Goal: Transaction & Acquisition: Download file/media

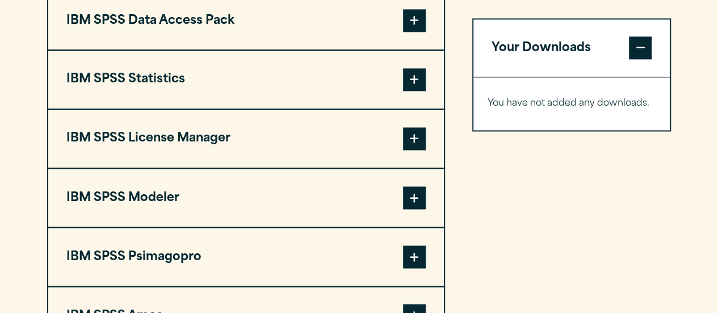
scroll to position [919, 0]
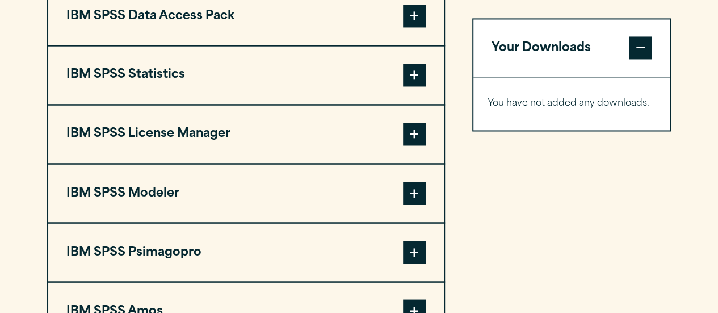
click at [410, 86] on span at bounding box center [414, 75] width 23 height 23
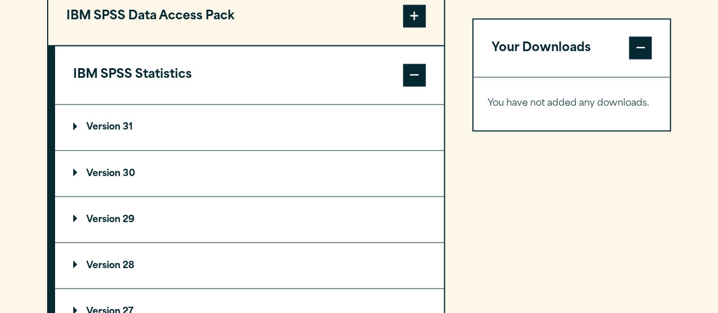
scroll to position [1044, 0]
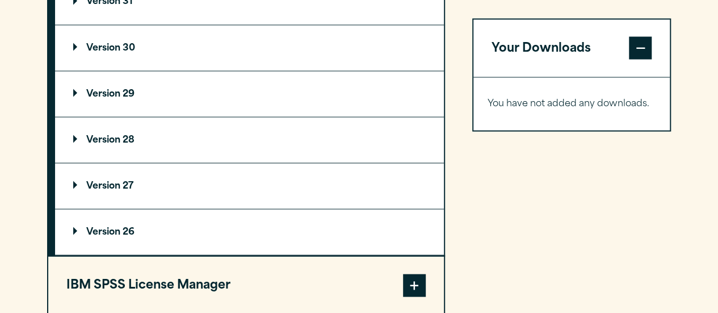
click at [102, 190] on p "Version 27" at bounding box center [103, 185] width 60 height 9
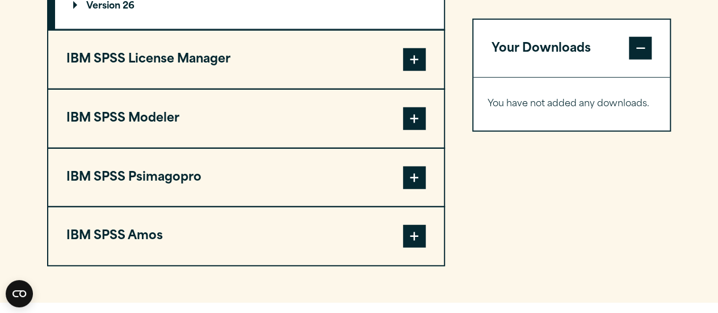
scroll to position [1482, 0]
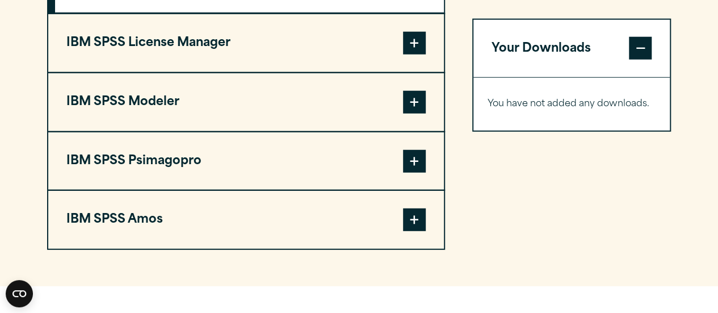
click at [419, 231] on span at bounding box center [414, 219] width 23 height 23
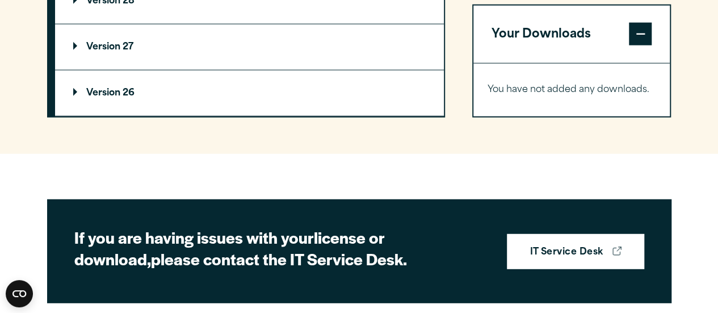
scroll to position [1417, 0]
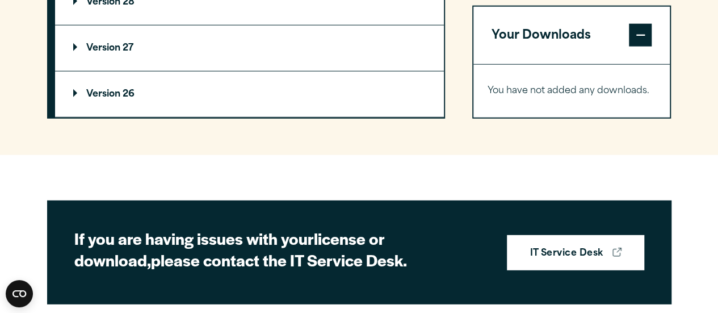
click at [133, 99] on p "Version 26" at bounding box center [103, 94] width 61 height 9
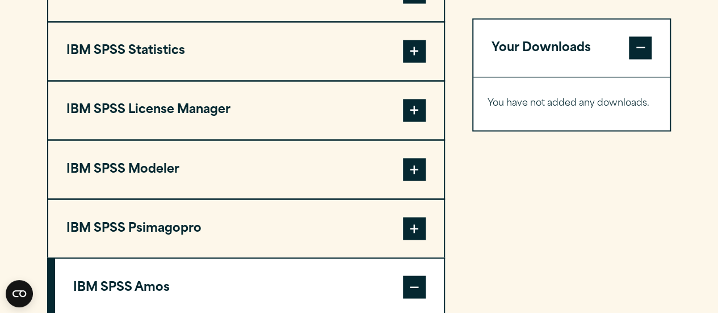
scroll to position [942, 0]
click at [324, 223] on div "IBM SPSS Psimagopro Version 10.0 Software 32 & 64 Bit + Add" at bounding box center [246, 229] width 398 height 60
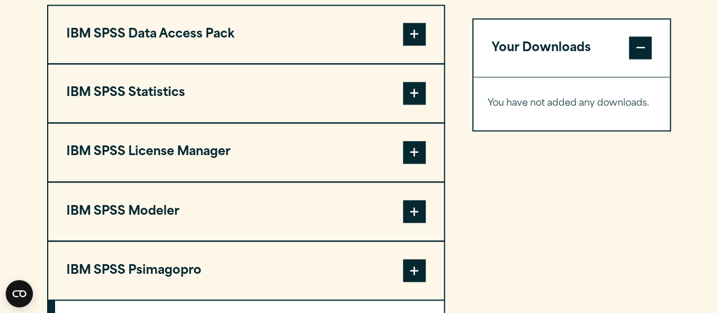
scroll to position [898, 0]
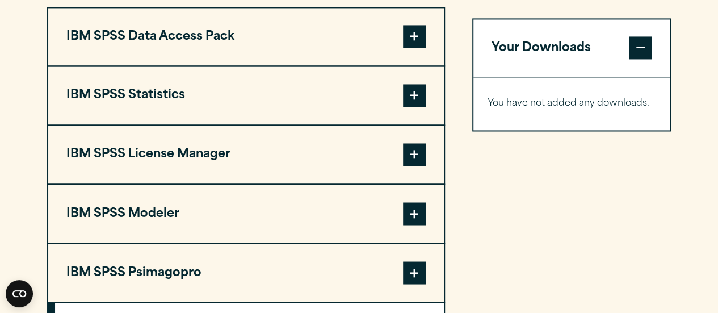
click at [417, 107] on span at bounding box center [414, 95] width 23 height 23
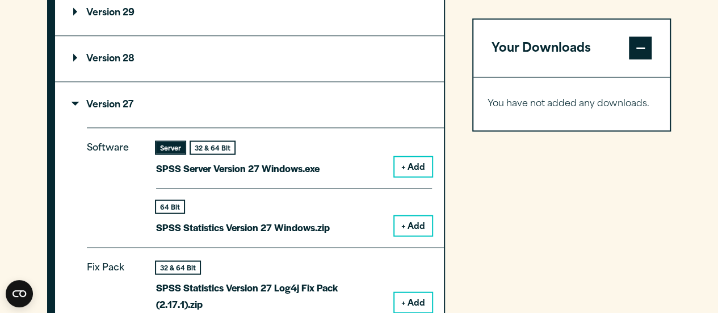
scroll to position [1123, 0]
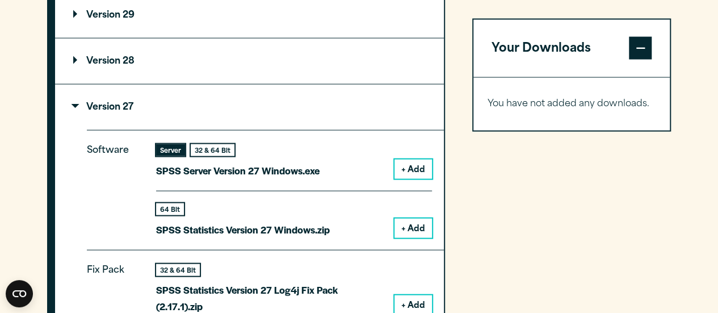
click at [414, 179] on button "+ Add" at bounding box center [412, 168] width 37 height 19
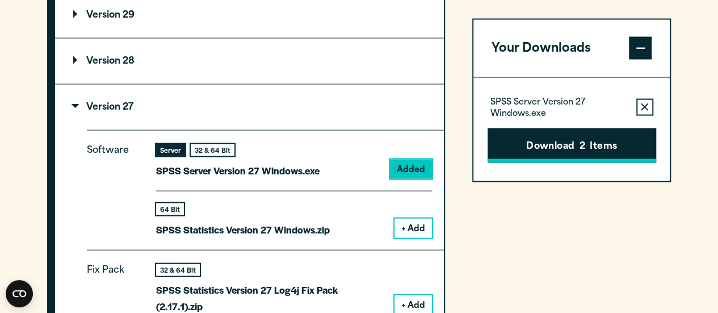
click at [579, 148] on span "2" at bounding box center [582, 146] width 6 height 15
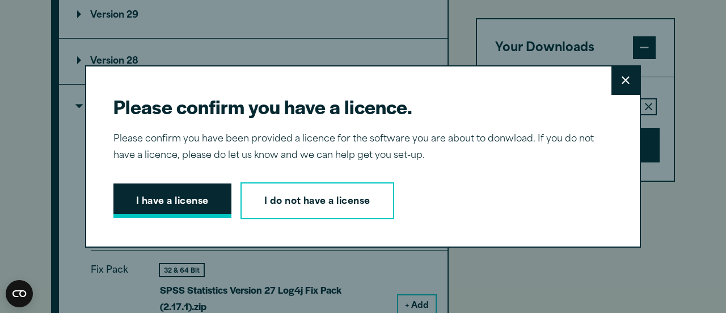
click at [191, 205] on button "I have a license" at bounding box center [173, 200] width 118 height 35
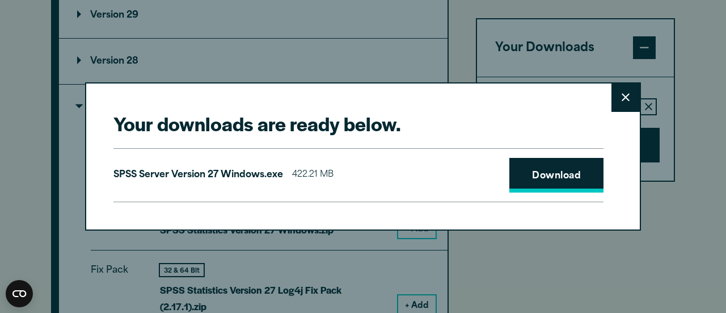
click at [524, 172] on link "Download" at bounding box center [557, 175] width 94 height 35
click at [538, 177] on link "Download" at bounding box center [557, 175] width 94 height 35
drag, startPoint x: 621, startPoint y: 98, endPoint x: 574, endPoint y: 116, distance: 50.5
click at [622, 98] on icon at bounding box center [626, 98] width 8 height 8
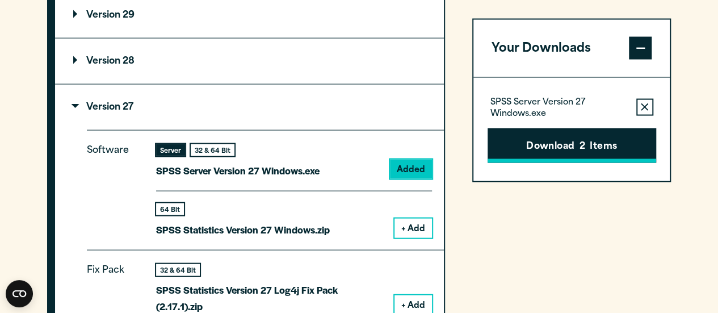
click at [567, 146] on button "Download 2 Items" at bounding box center [572, 145] width 169 height 35
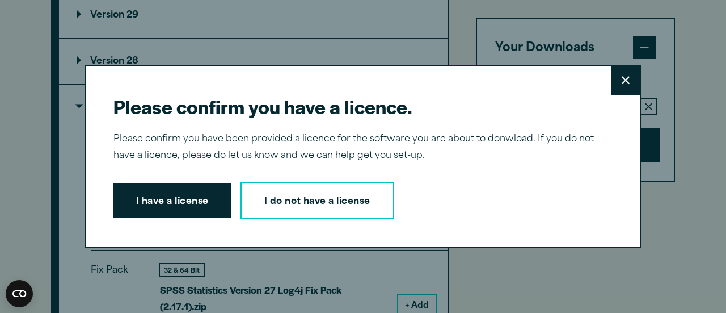
click at [624, 82] on icon at bounding box center [626, 80] width 8 height 9
